Goal: Task Accomplishment & Management: Use online tool/utility

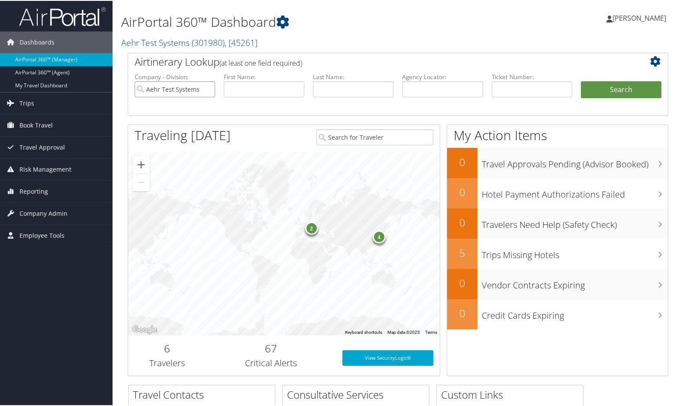
click at [206, 88] on input "Aehr Test Systems" at bounding box center [175, 89] width 81 height 16
click at [434, 91] on input "text" at bounding box center [442, 89] width 81 height 16
paste input "DD15HZ"
type input "DD15HZ"
click at [609, 86] on button "Search" at bounding box center [621, 89] width 81 height 17
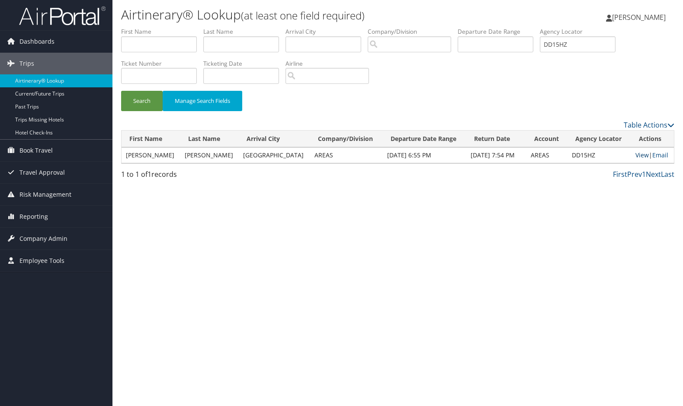
click at [636, 155] on link "View" at bounding box center [642, 155] width 13 height 8
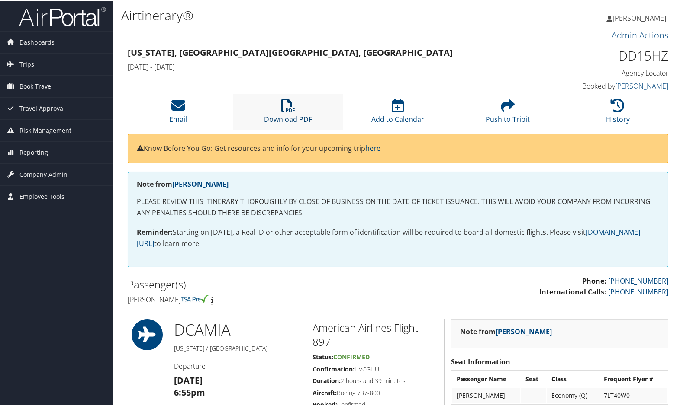
click at [282, 100] on icon at bounding box center [288, 105] width 14 height 14
